Goal: Information Seeking & Learning: Understand process/instructions

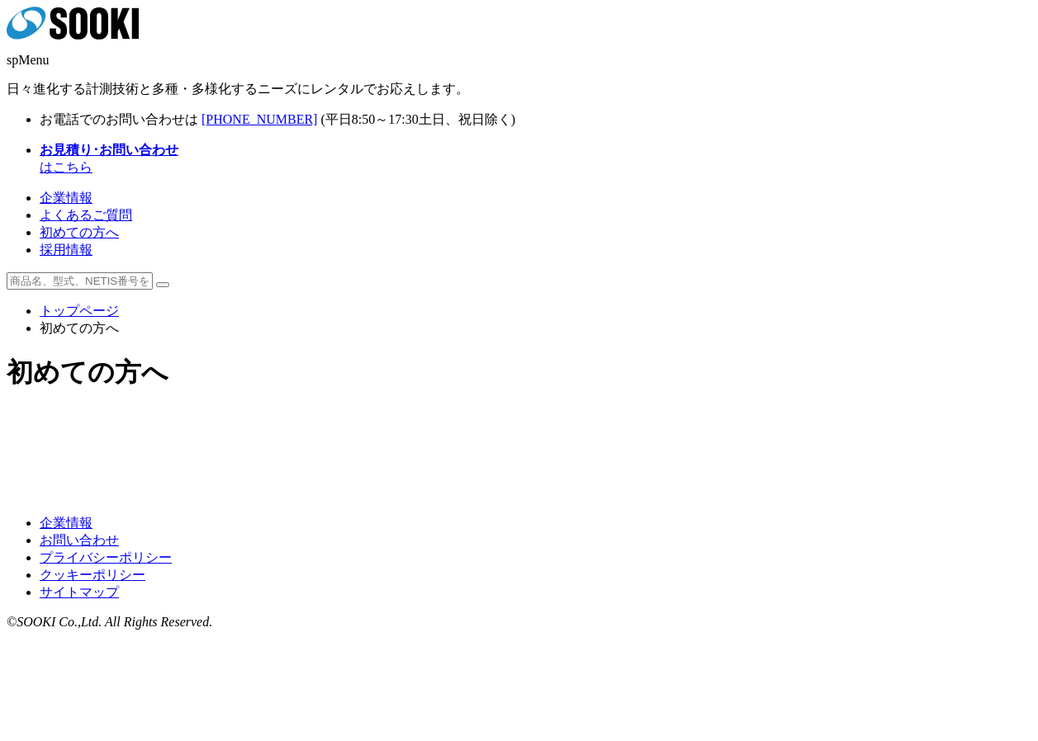
click at [379, 426] on img at bounding box center [391, 426] width 238 height 0
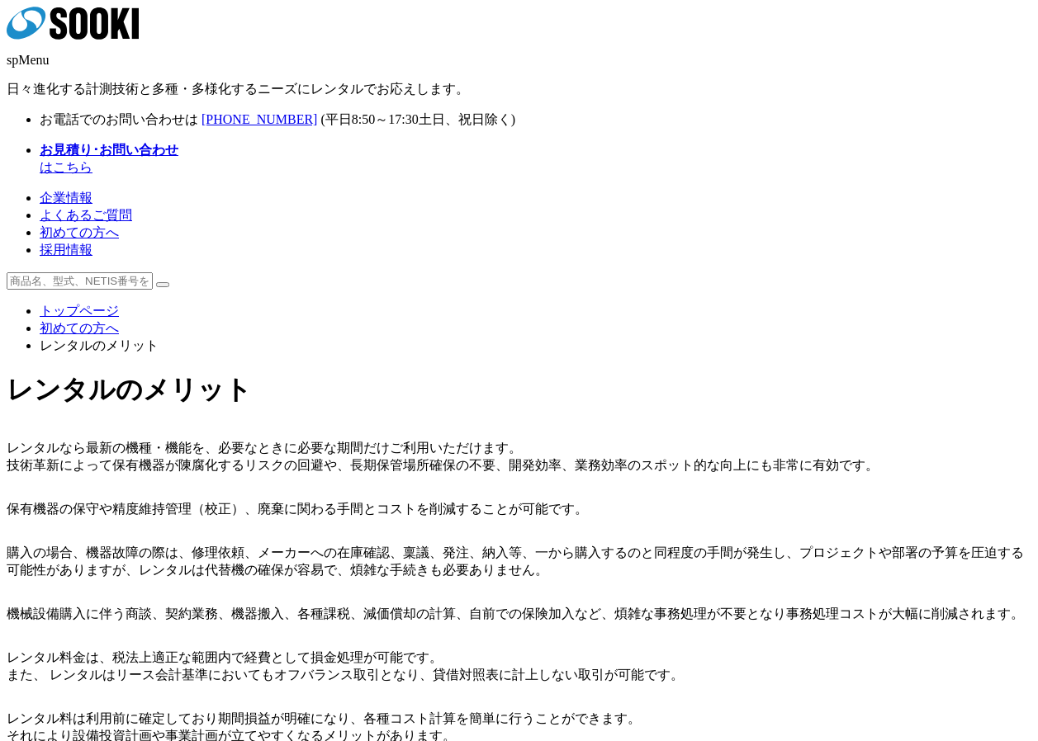
click at [119, 321] on link "初めての方へ" at bounding box center [79, 328] width 79 height 14
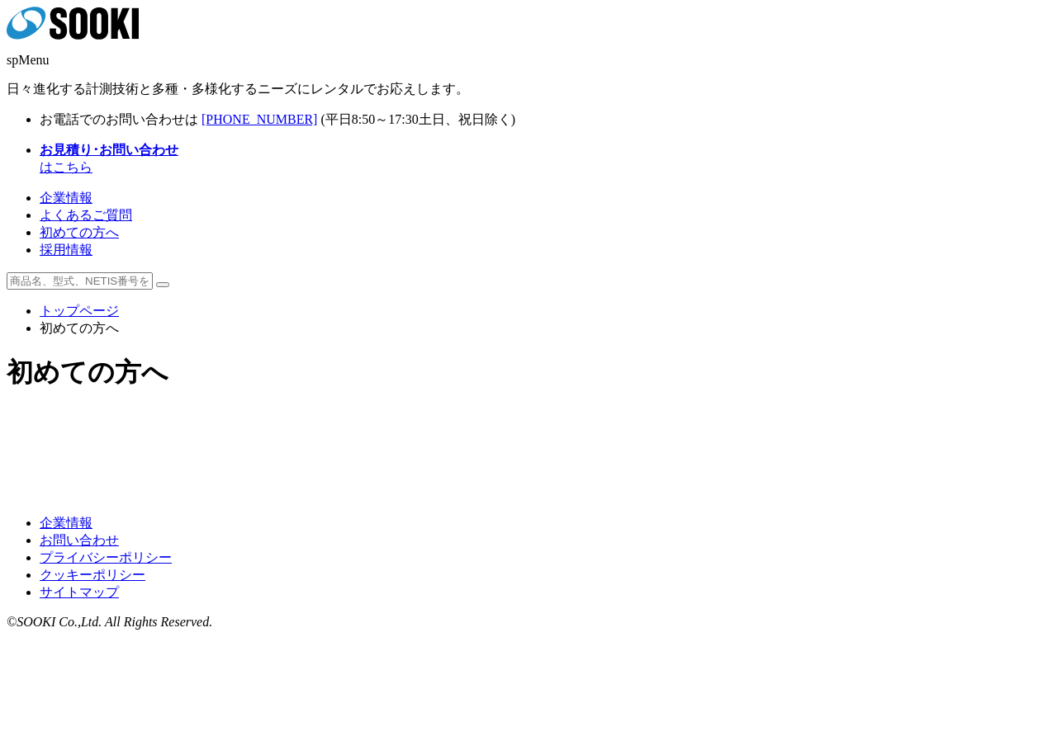
click at [580, 426] on img at bounding box center [648, 426] width 238 height 0
click at [430, 446] on img at bounding box center [391, 446] width 238 height 0
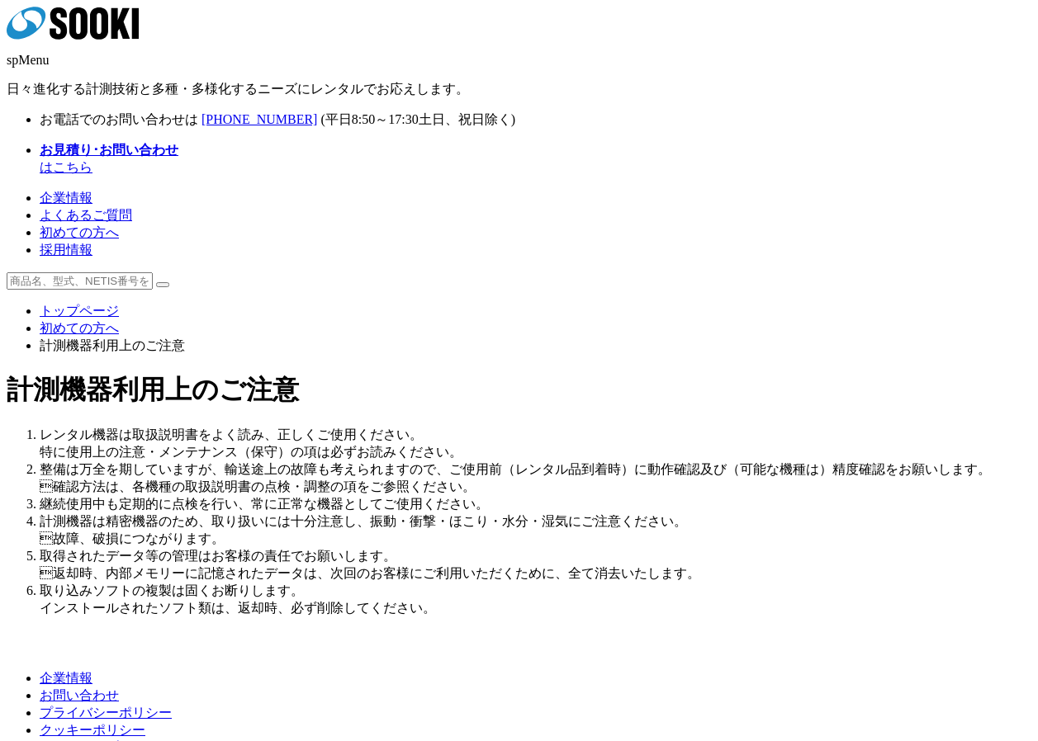
click at [119, 321] on link "初めての方へ" at bounding box center [79, 328] width 79 height 14
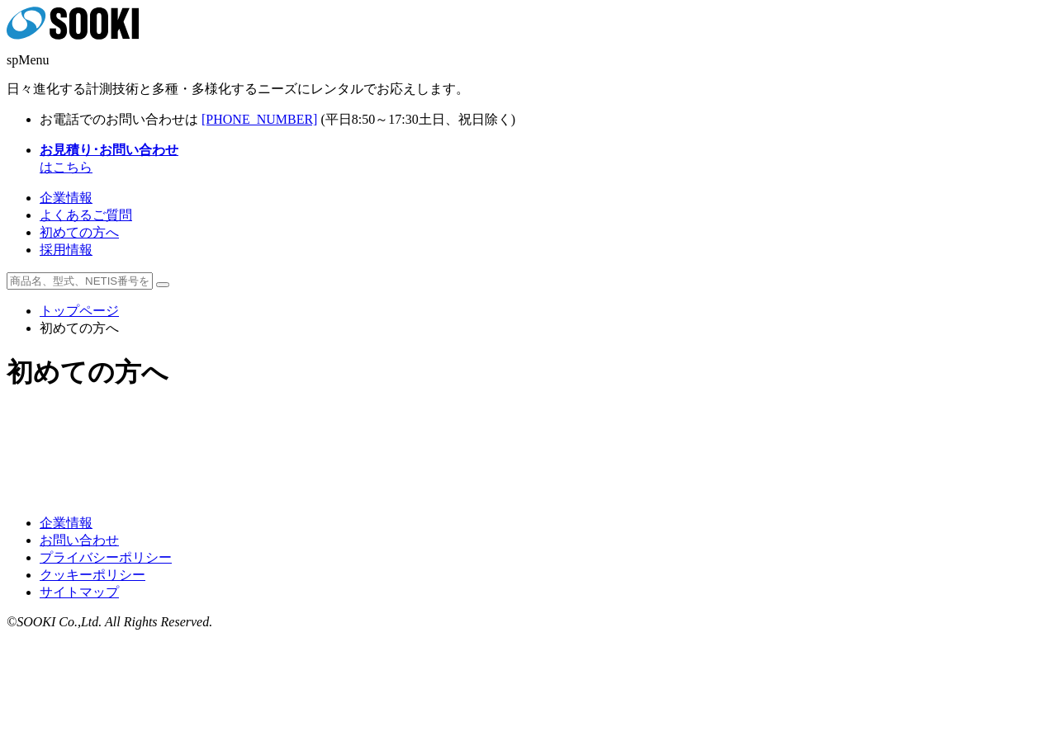
click at [642, 446] on img at bounding box center [648, 446] width 238 height 0
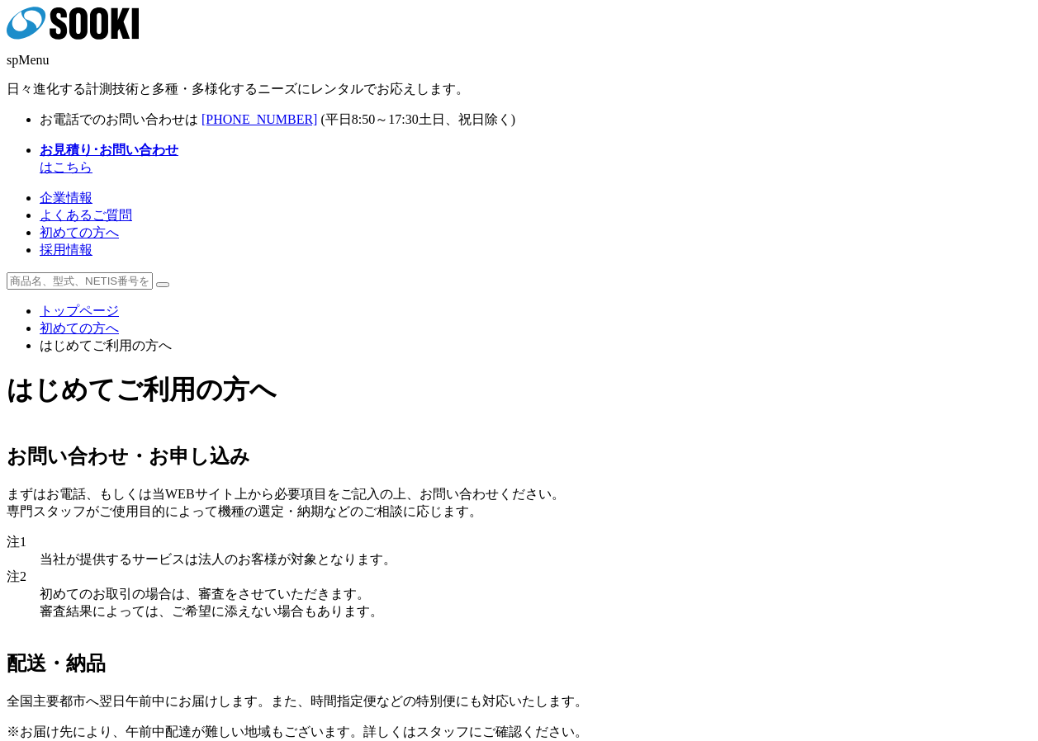
click at [119, 321] on link "初めての方へ" at bounding box center [79, 328] width 79 height 14
